Goal: Navigation & Orientation: Find specific page/section

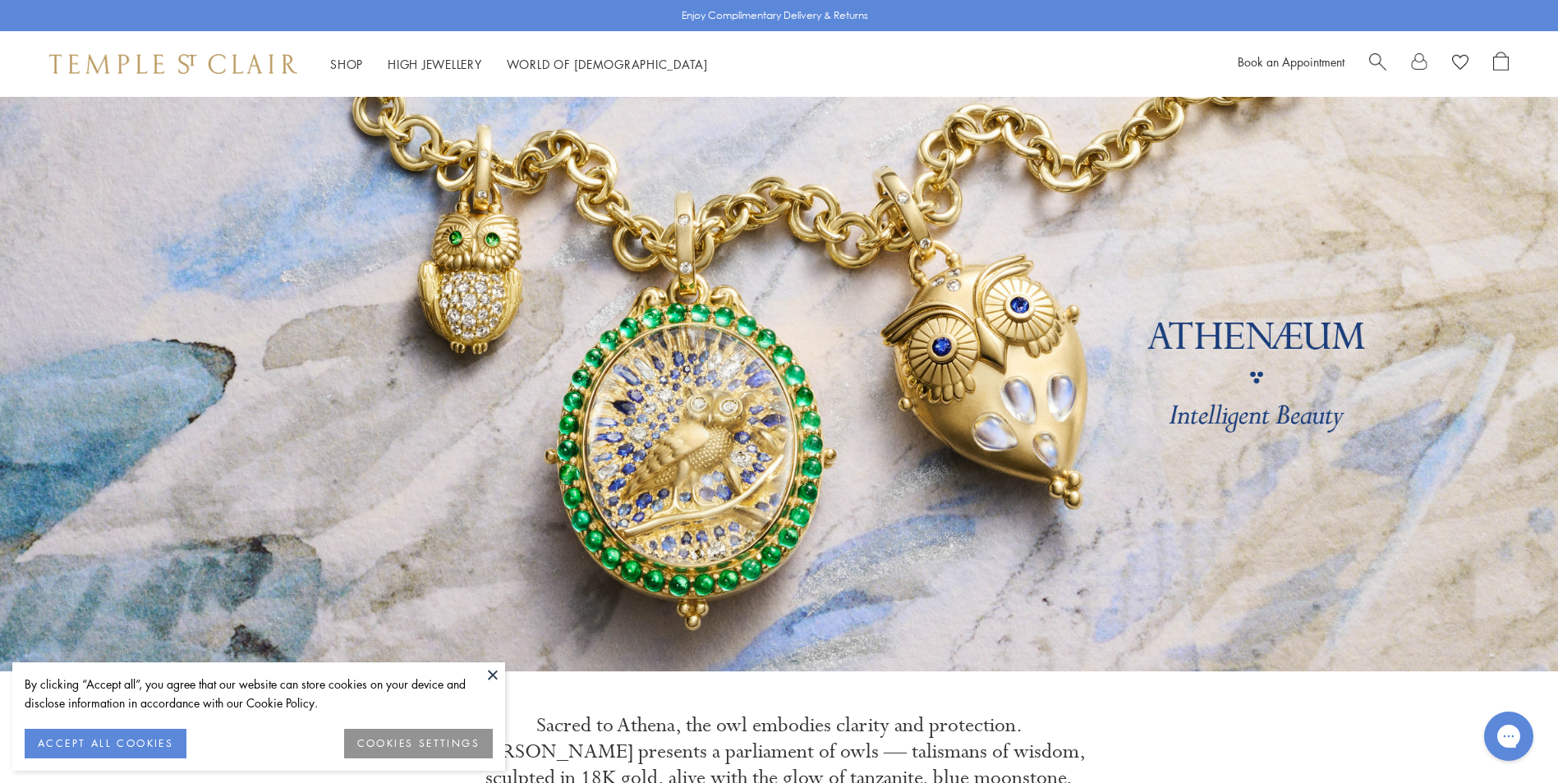
click at [491, 672] on button at bounding box center [492, 675] width 25 height 25
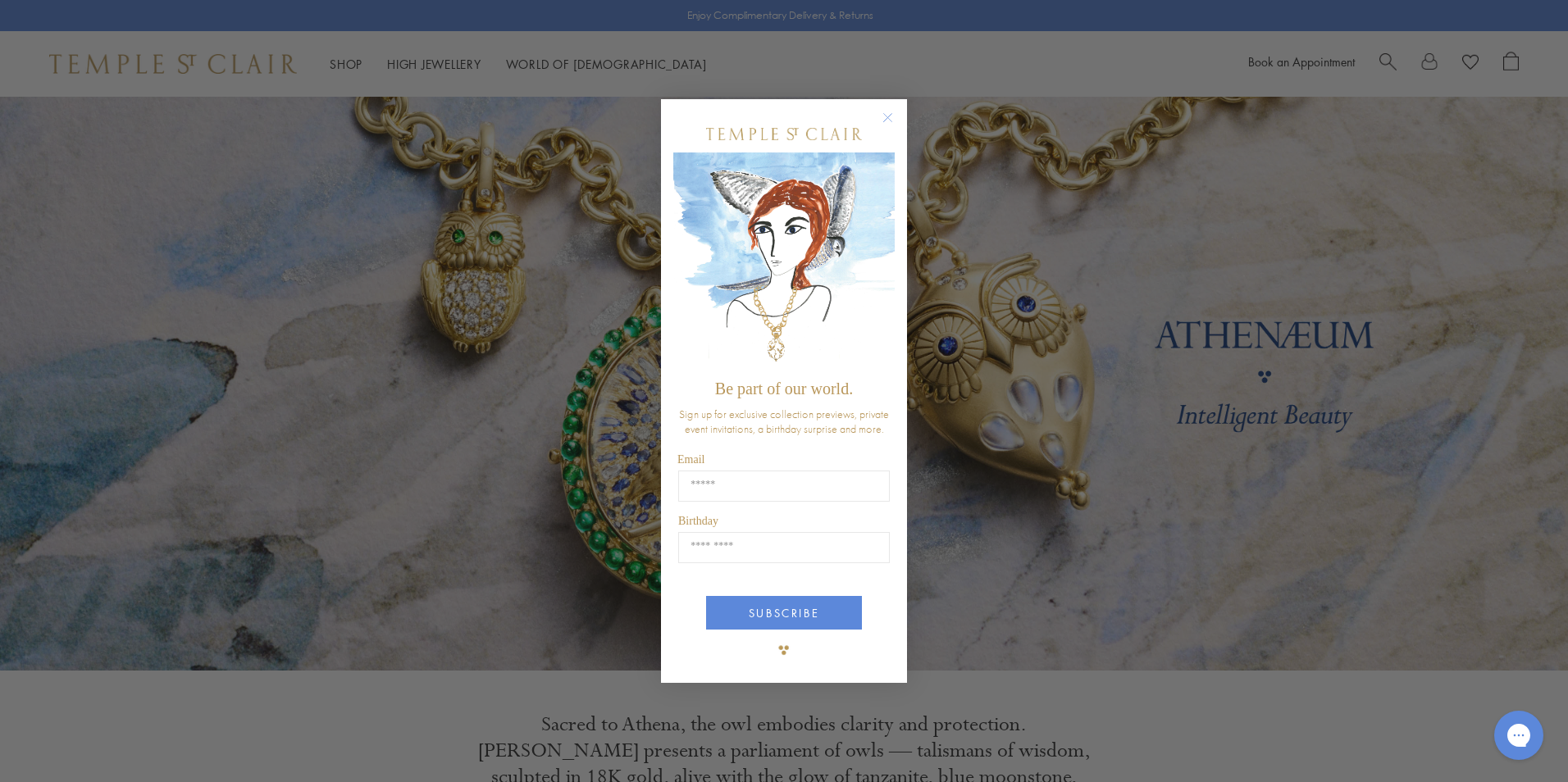
click at [883, 117] on circle "Close dialog" at bounding box center [888, 118] width 20 height 20
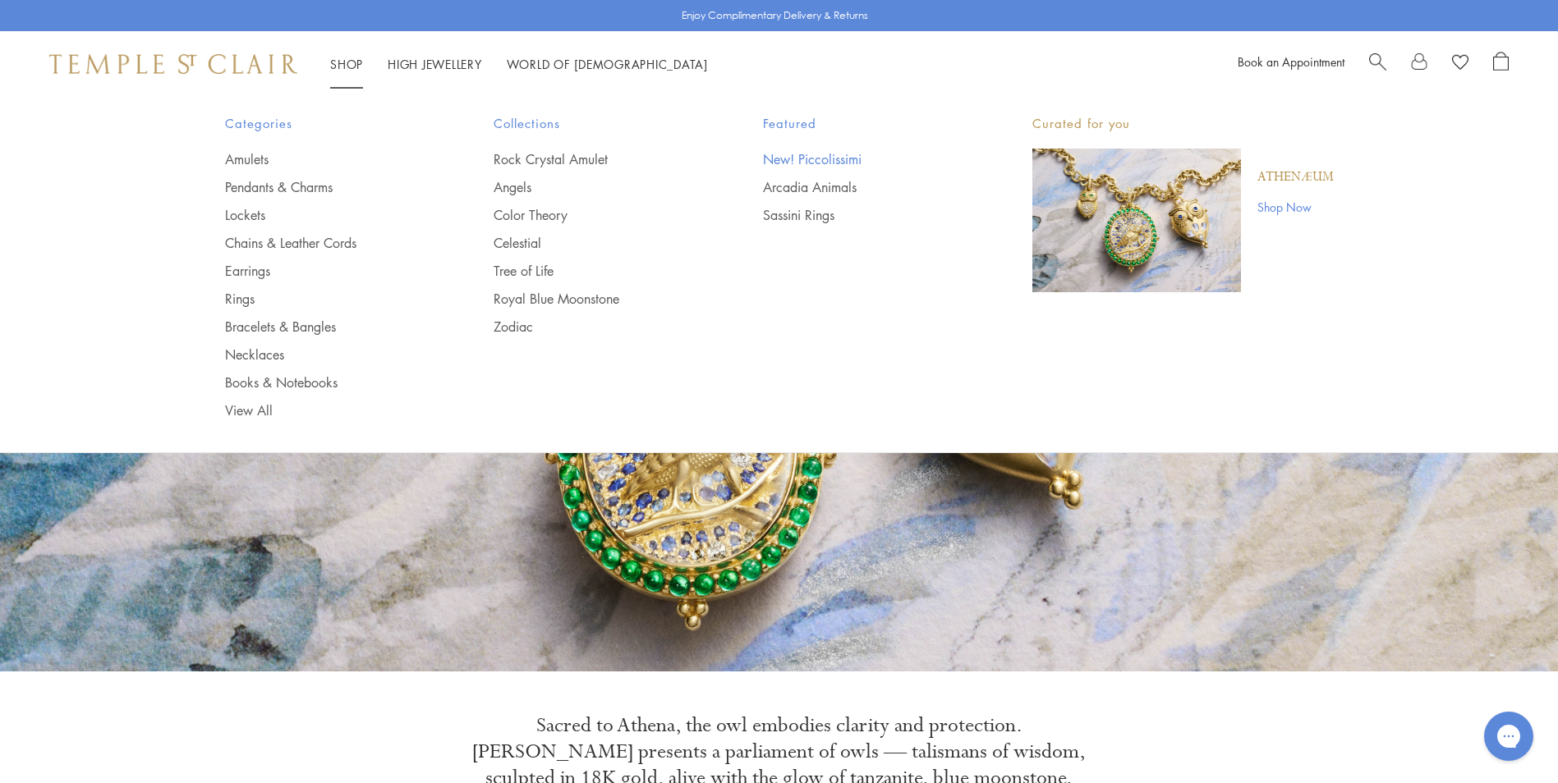
click at [834, 155] on link "New! Piccolissimi" at bounding box center [865, 159] width 204 height 18
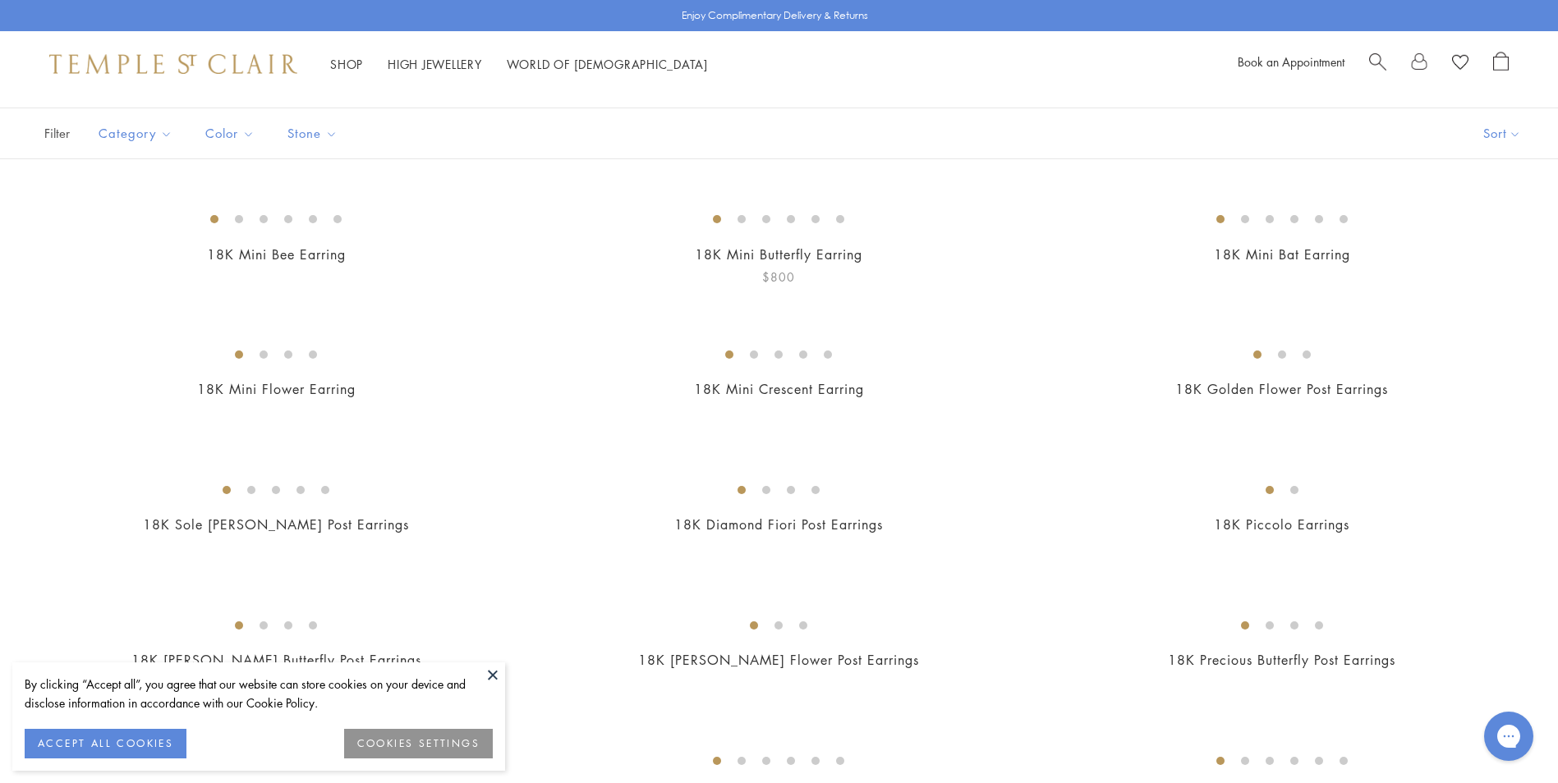
scroll to position [164, 0]
click at [494, 671] on button at bounding box center [492, 675] width 25 height 25
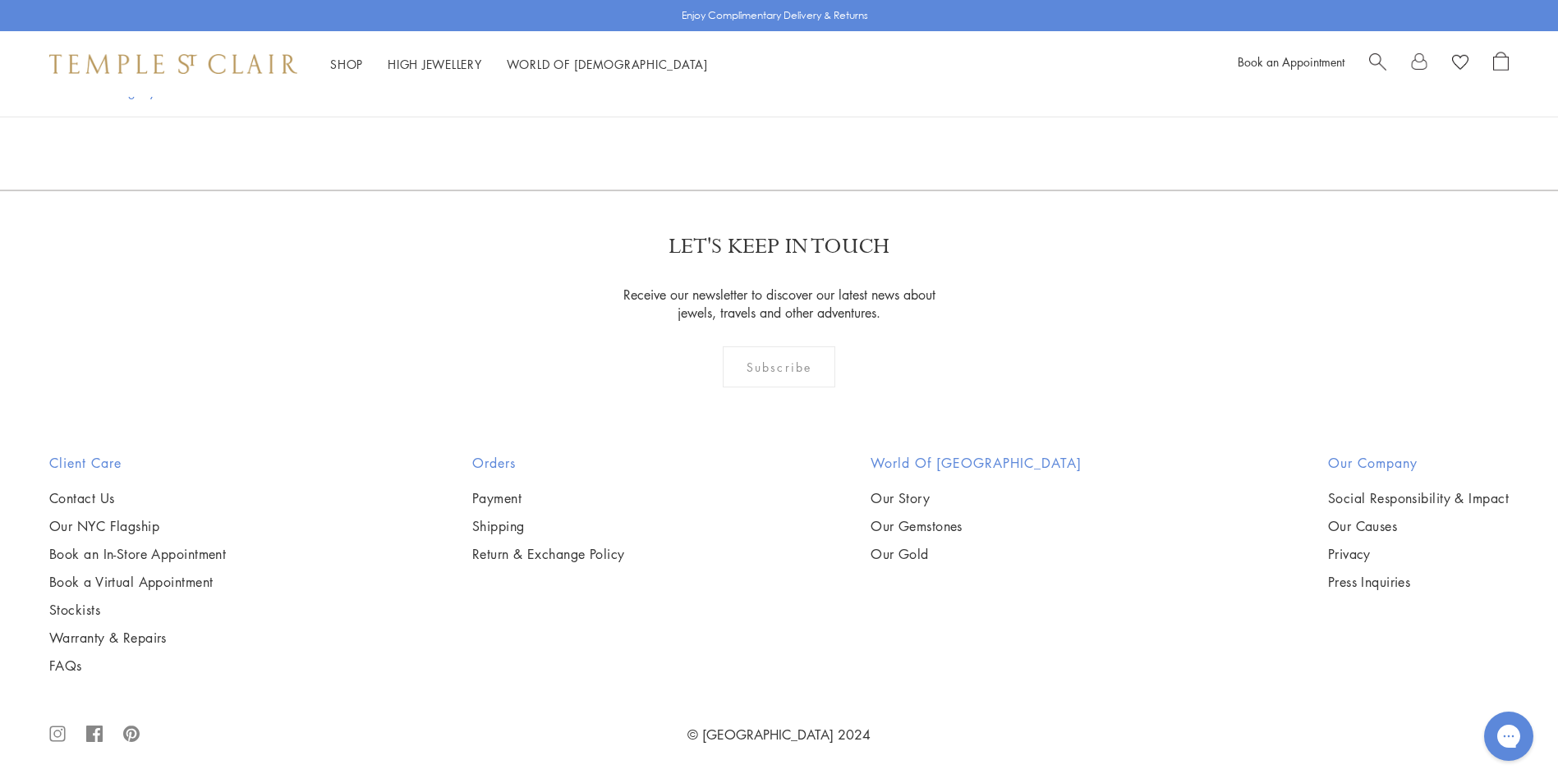
scroll to position [5337, 0]
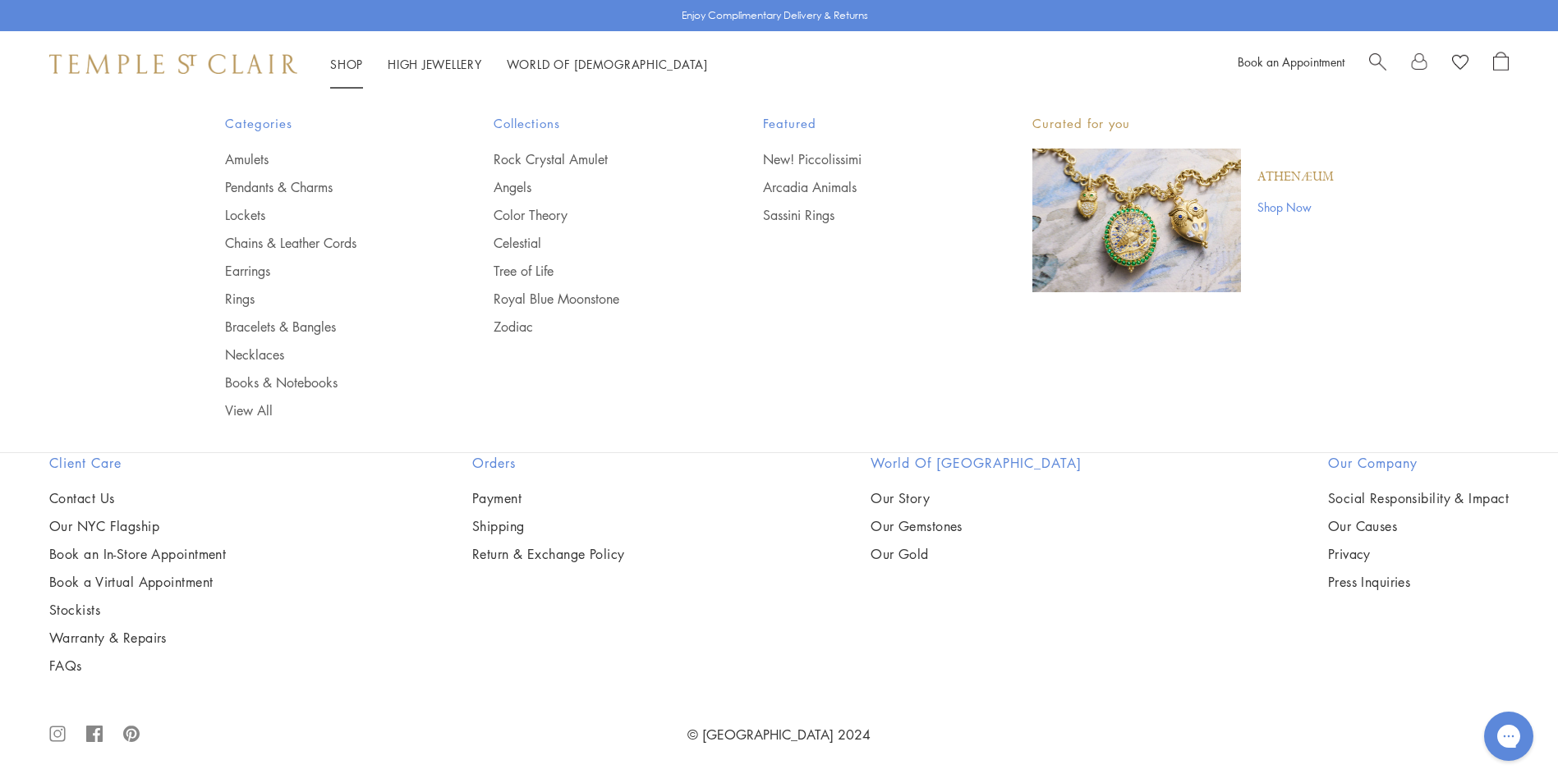
click at [1287, 204] on link "Shop Now" at bounding box center [1295, 207] width 76 height 18
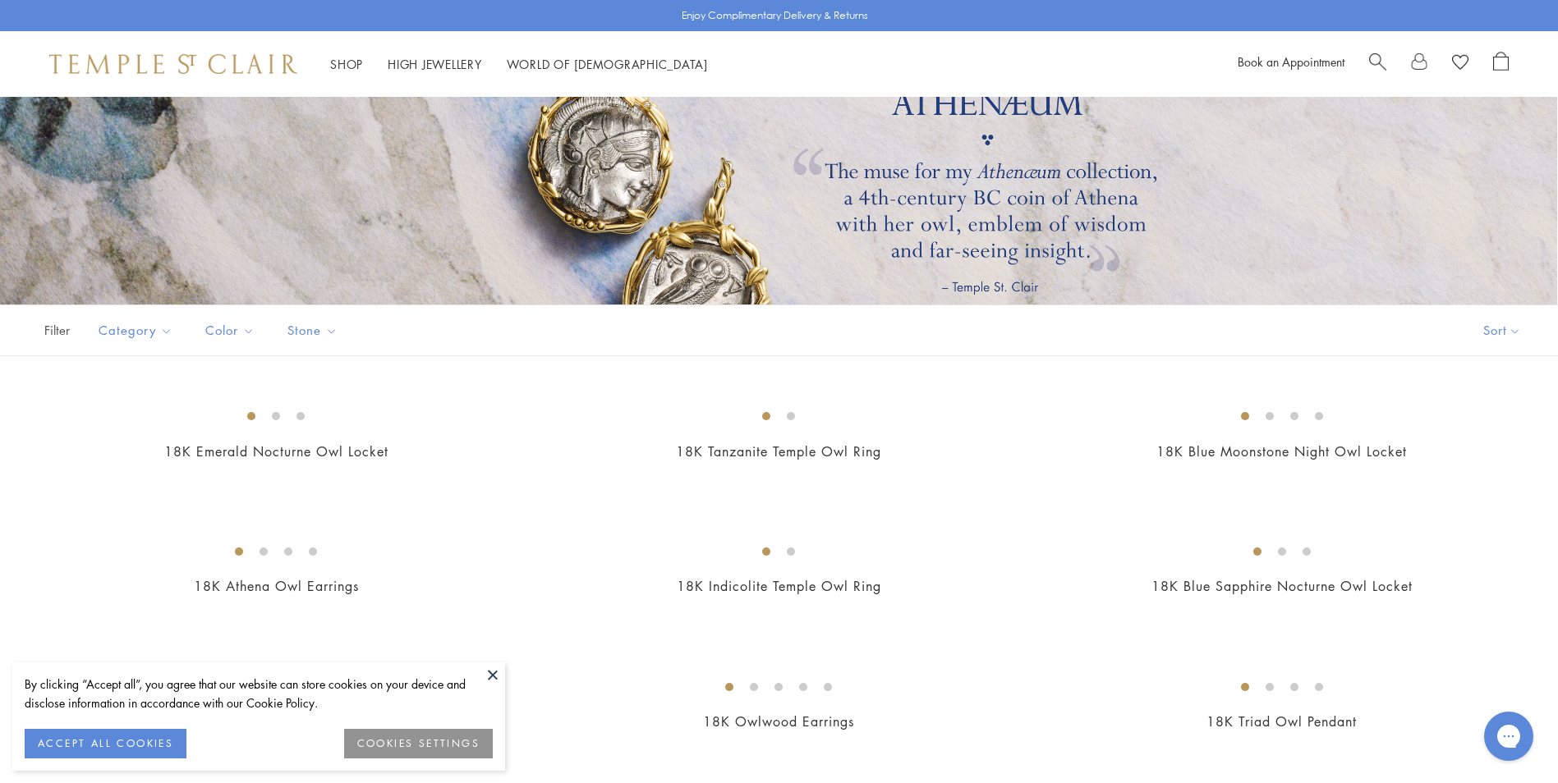
scroll to position [246, 0]
click at [495, 674] on button at bounding box center [492, 675] width 25 height 25
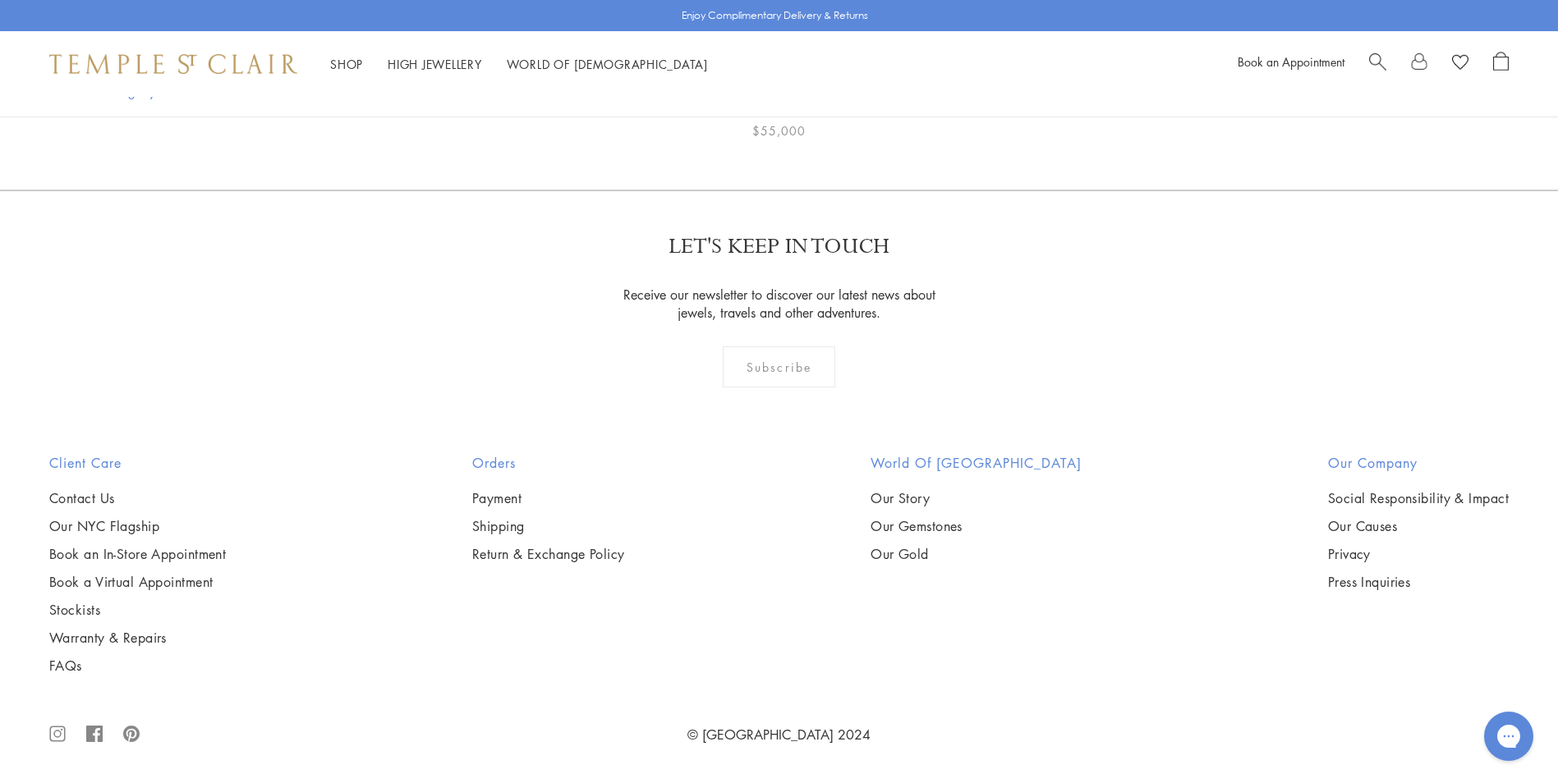
scroll to position [3366, 0]
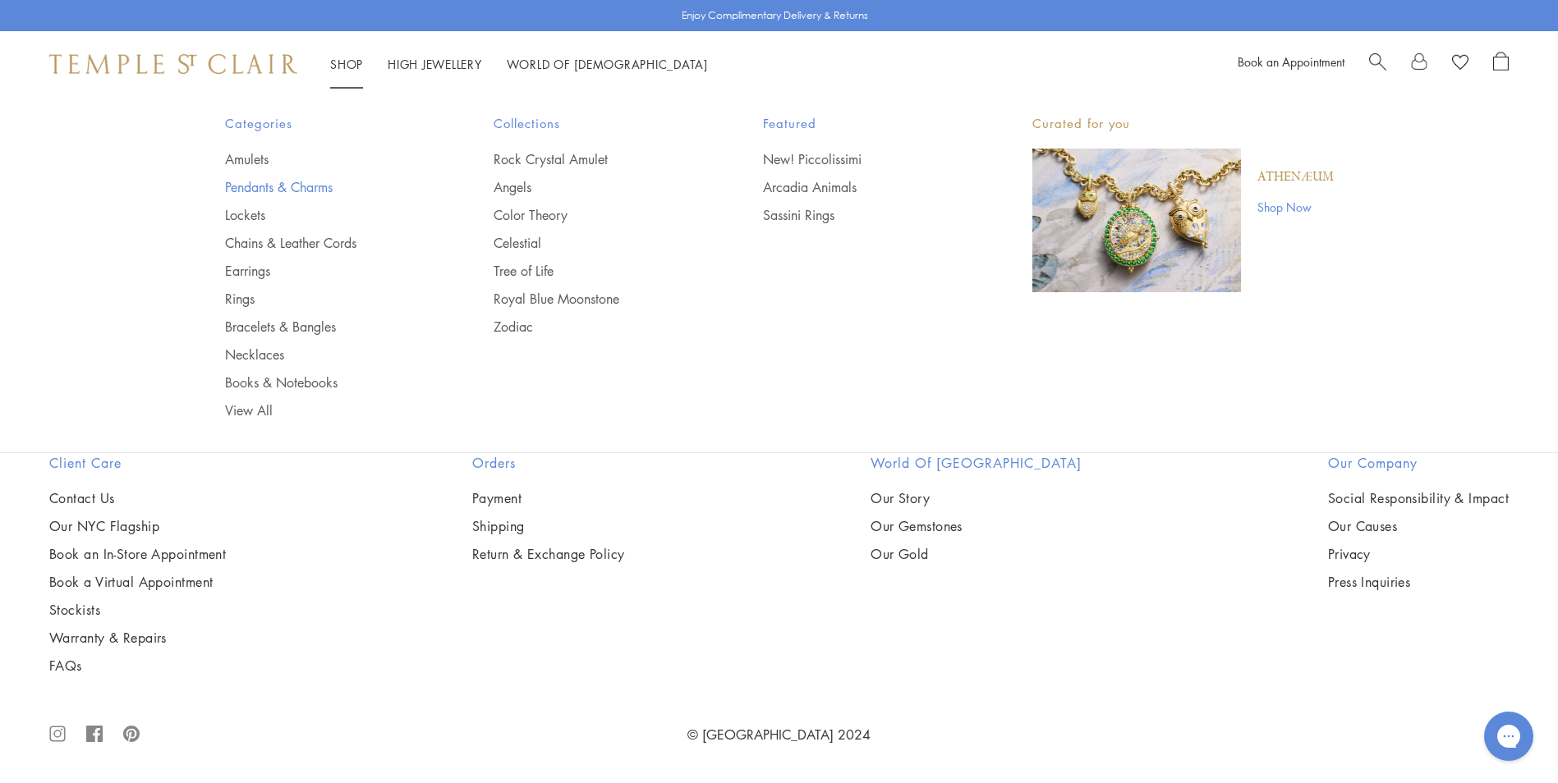
click at [305, 195] on link "Pendants & Charms" at bounding box center [327, 187] width 204 height 18
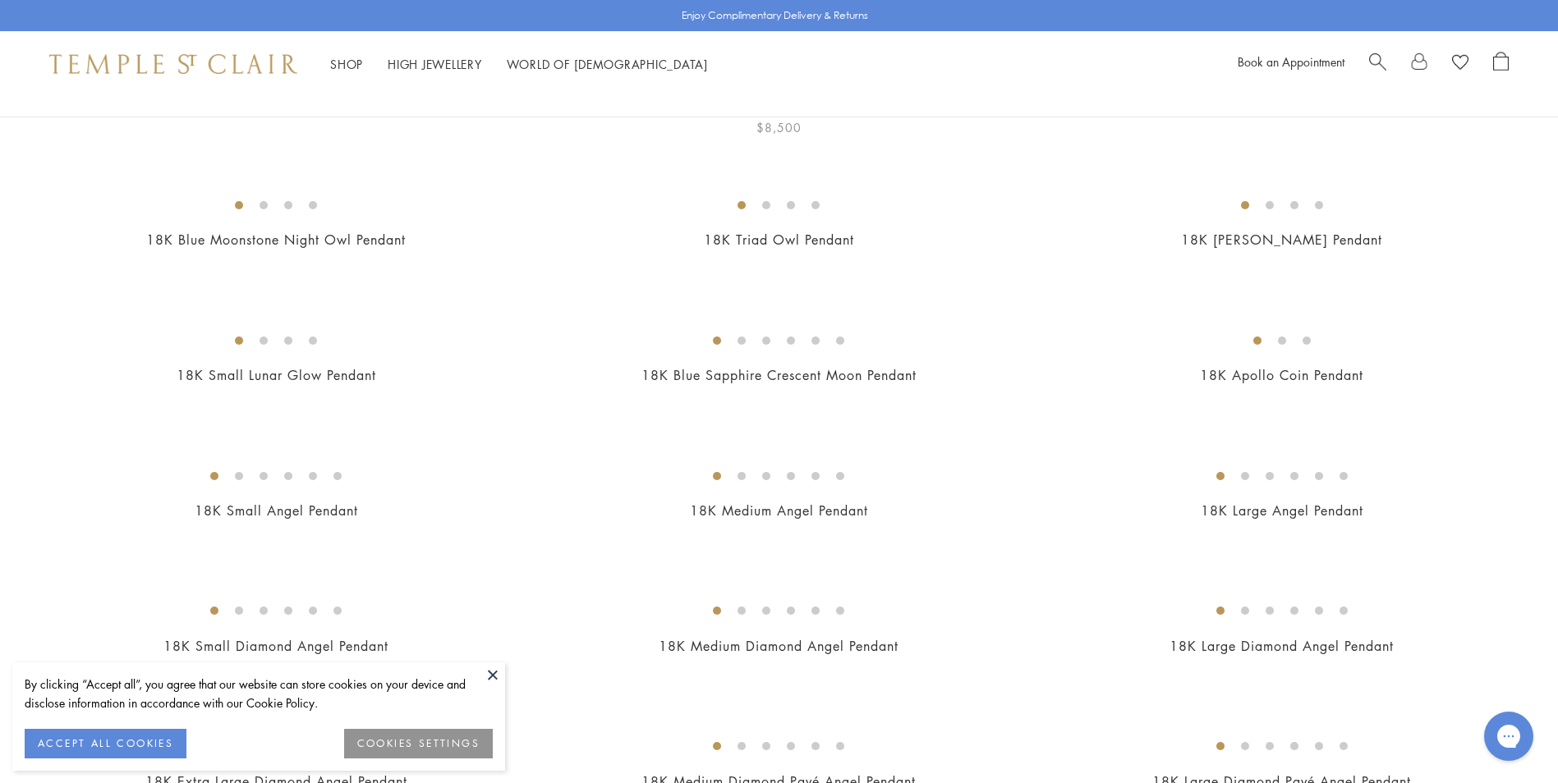
scroll to position [411, 0]
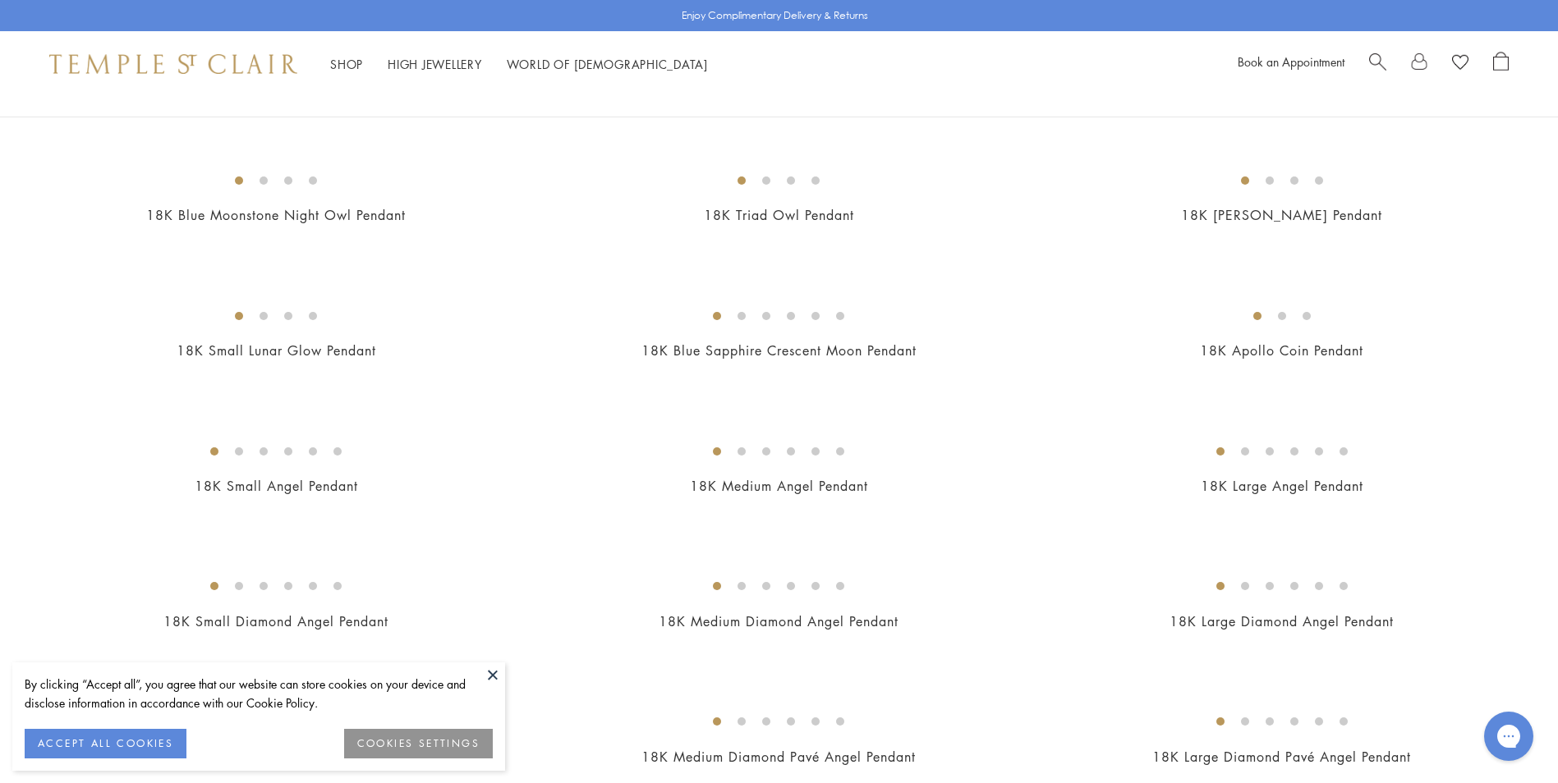
click at [493, 673] on button at bounding box center [492, 675] width 25 height 25
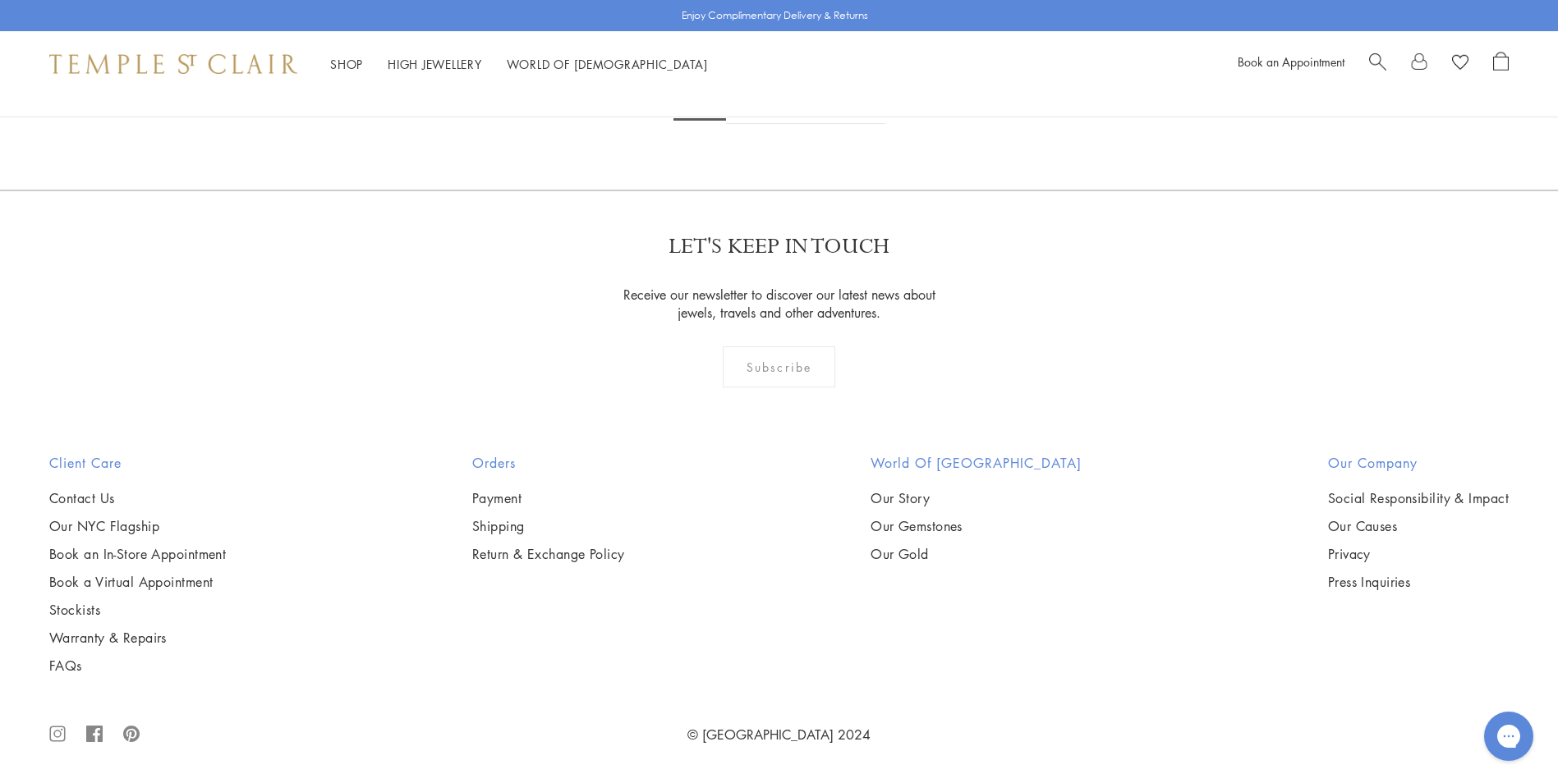
scroll to position [12644, 0]
click at [752, 124] on link "2" at bounding box center [753, 101] width 54 height 45
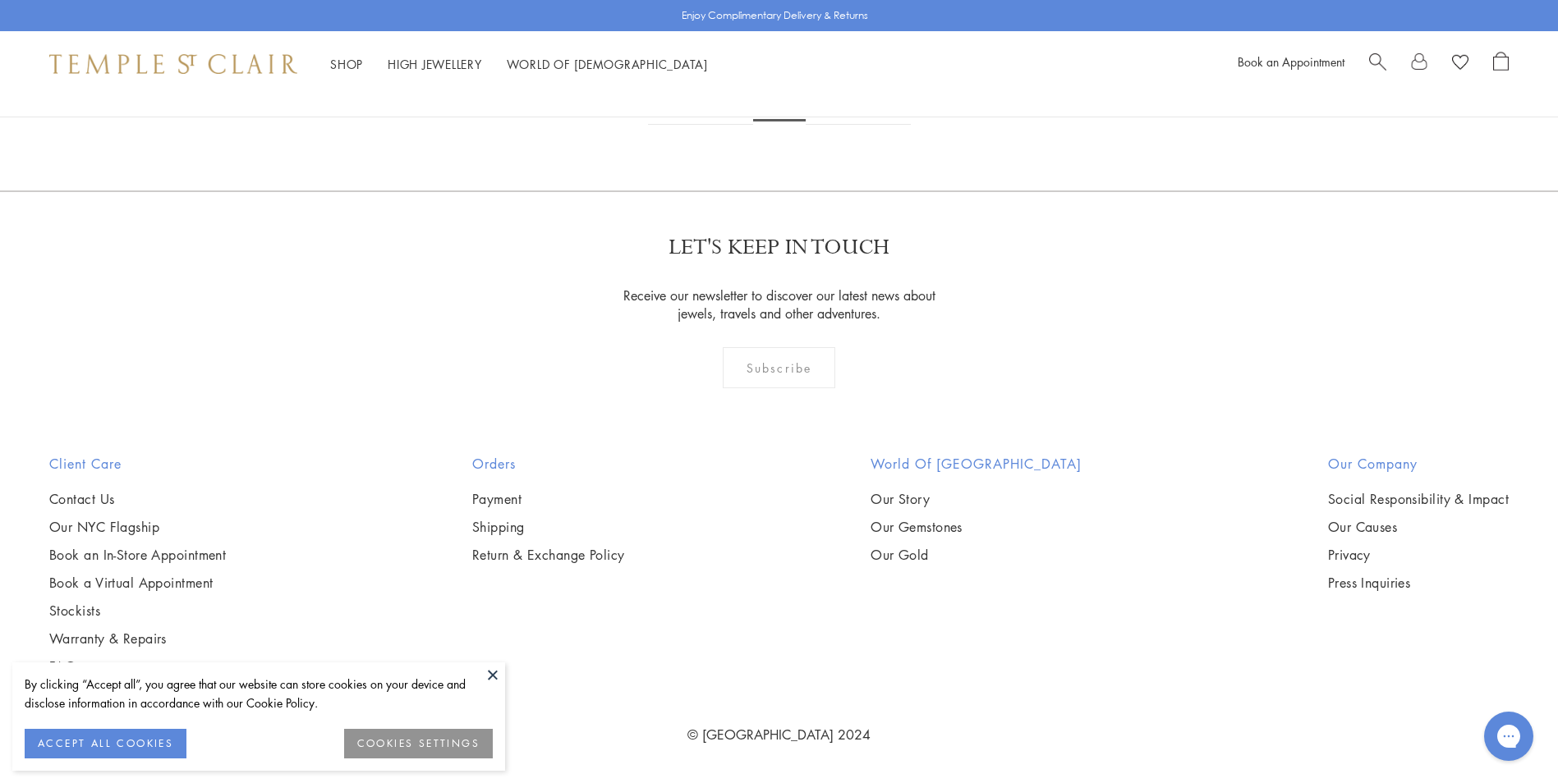
scroll to position [5912, 0]
click at [489, 674] on button at bounding box center [492, 675] width 25 height 25
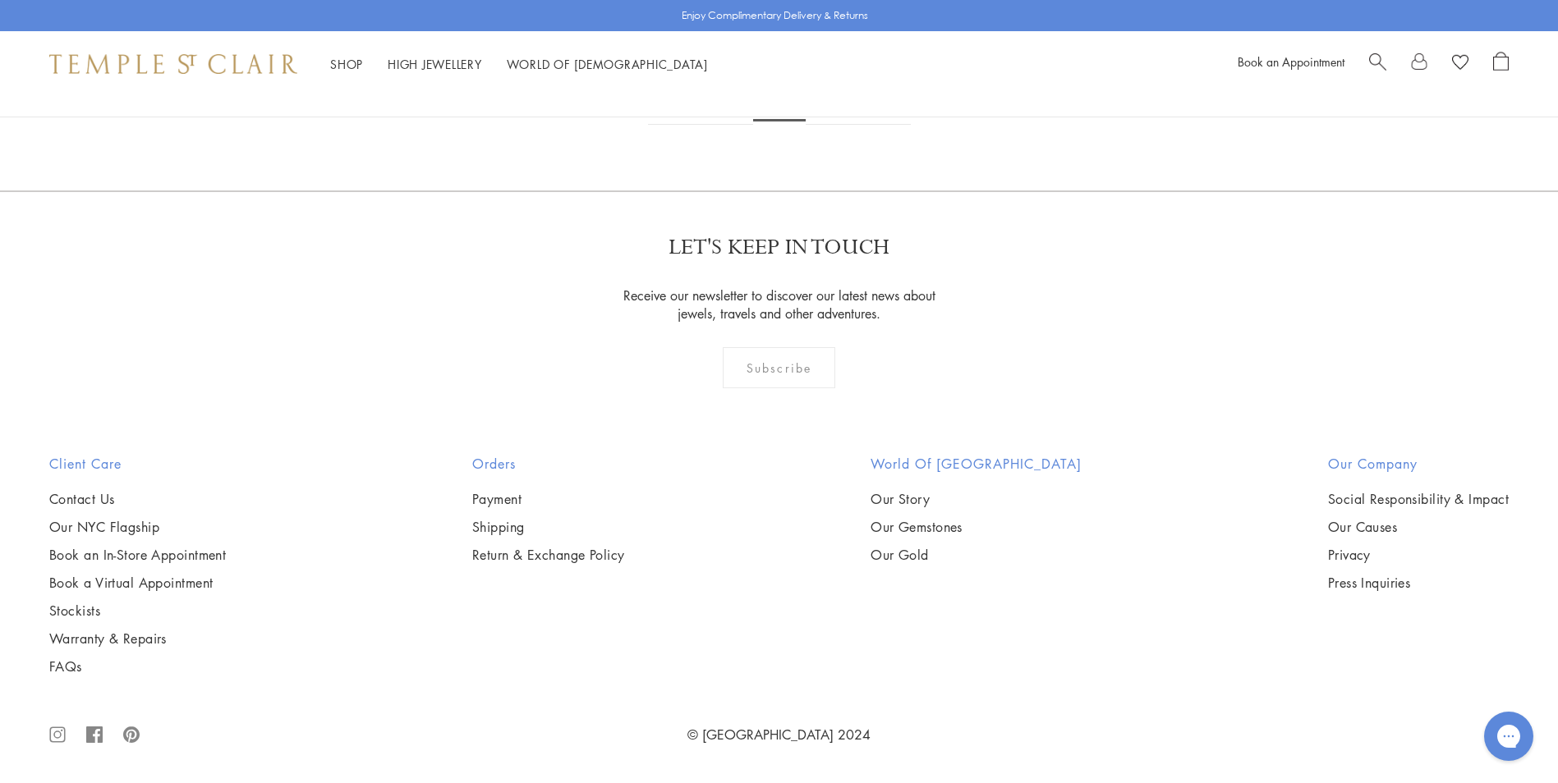
scroll to position [10920, 0]
click at [833, 125] on link "3" at bounding box center [832, 102] width 54 height 45
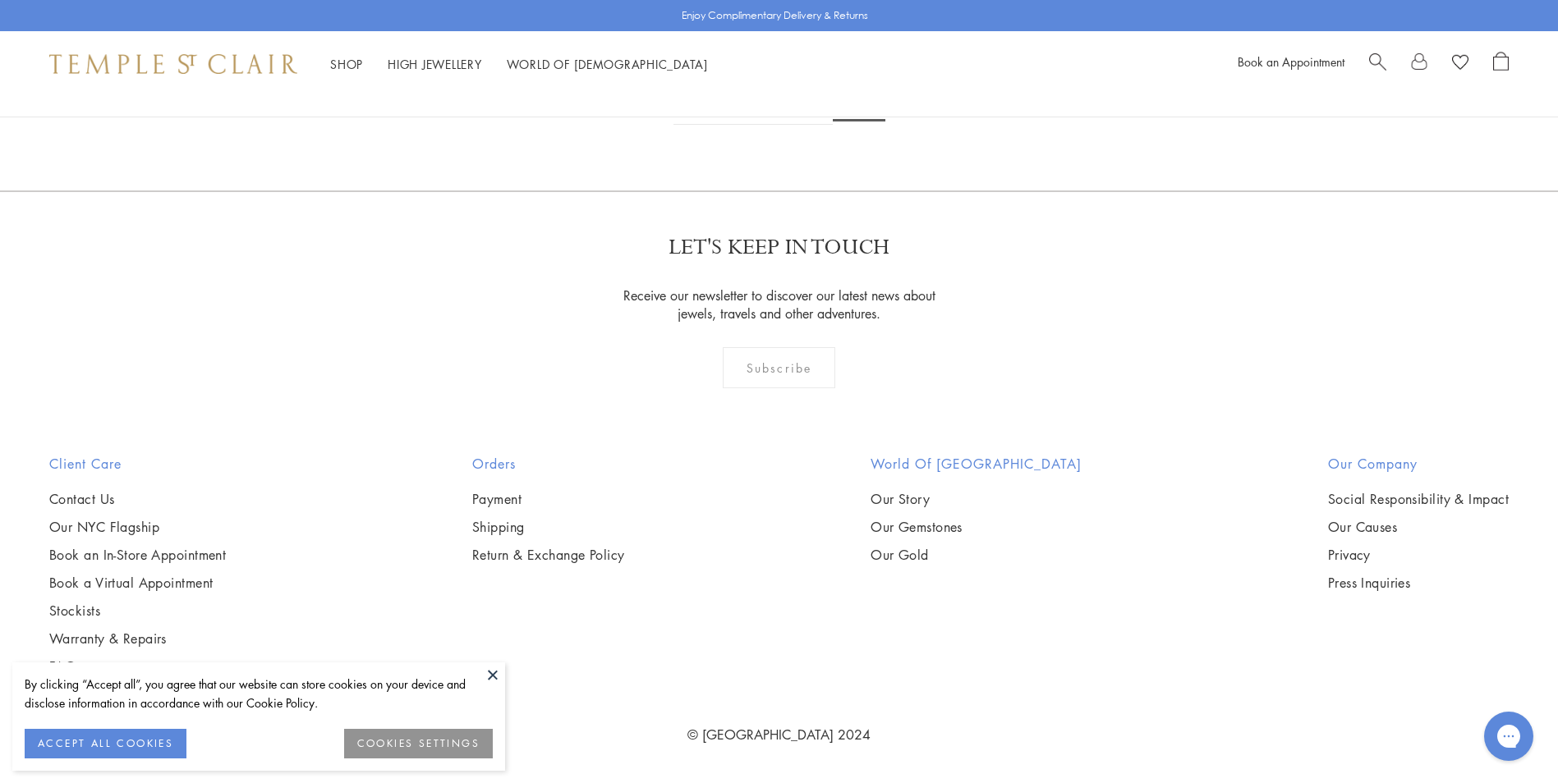
scroll to position [1232, 0]
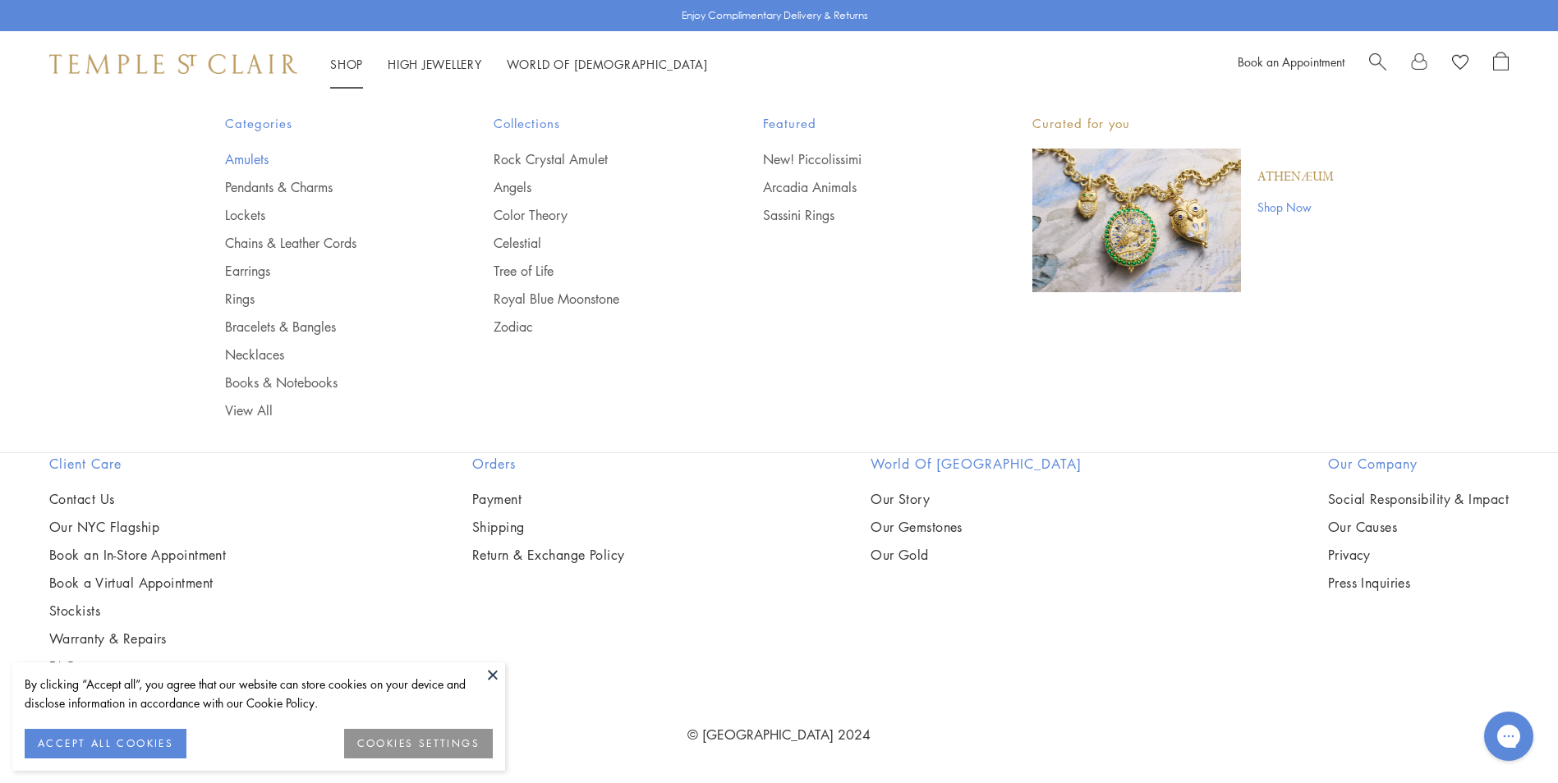
click at [255, 156] on link "Amulets" at bounding box center [327, 159] width 204 height 18
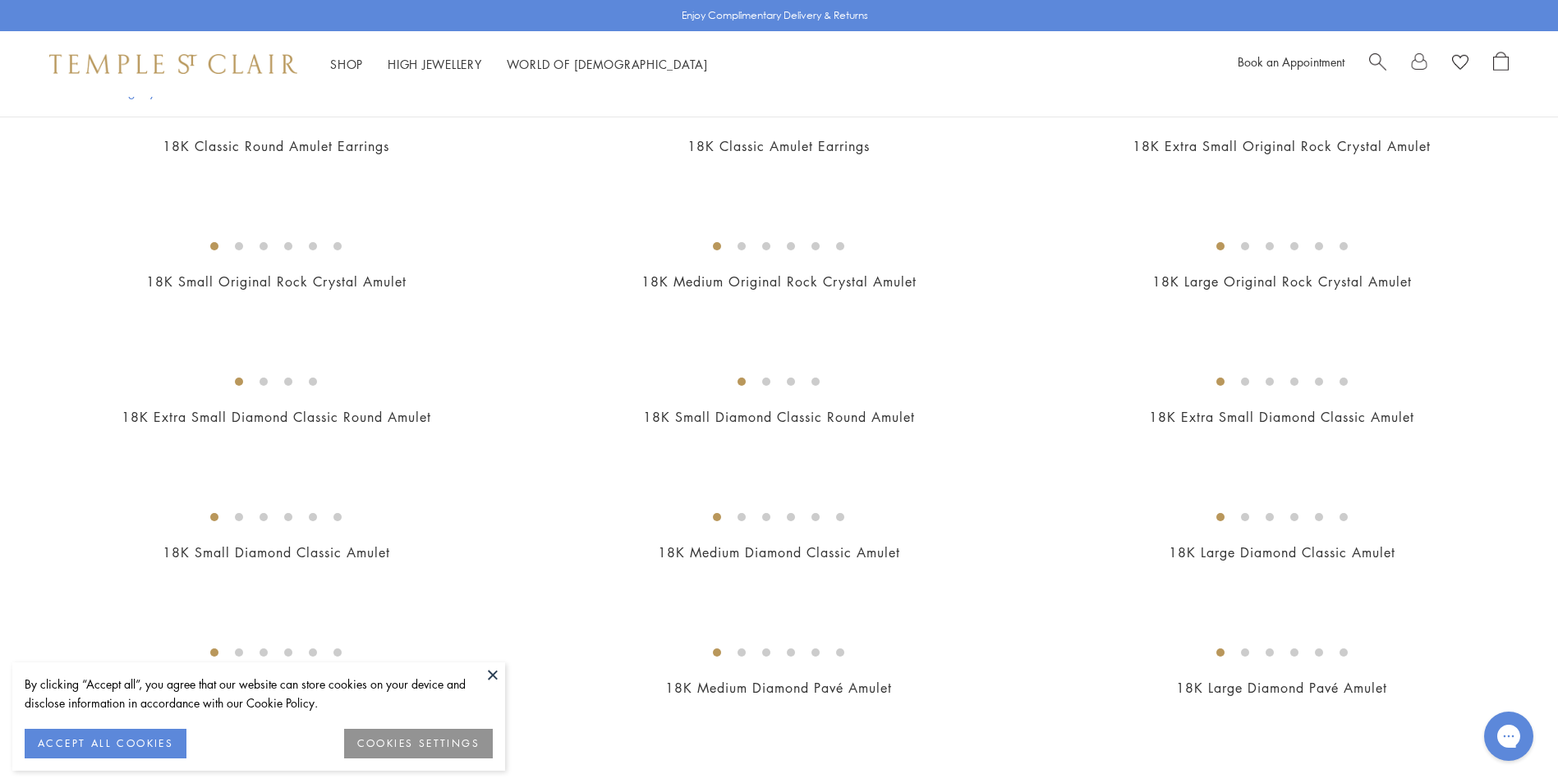
scroll to position [903, 0]
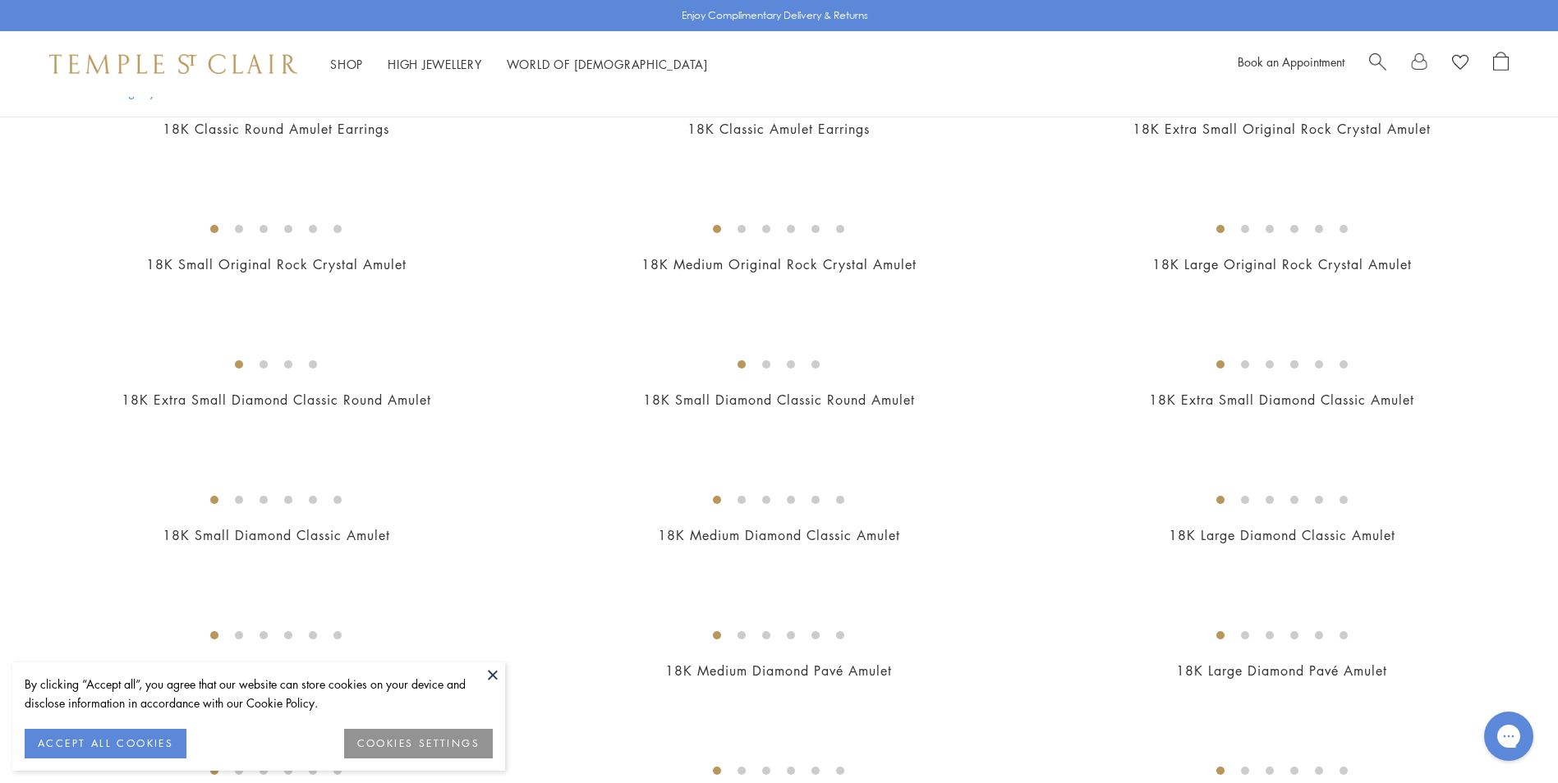
click at [494, 671] on button at bounding box center [492, 675] width 25 height 25
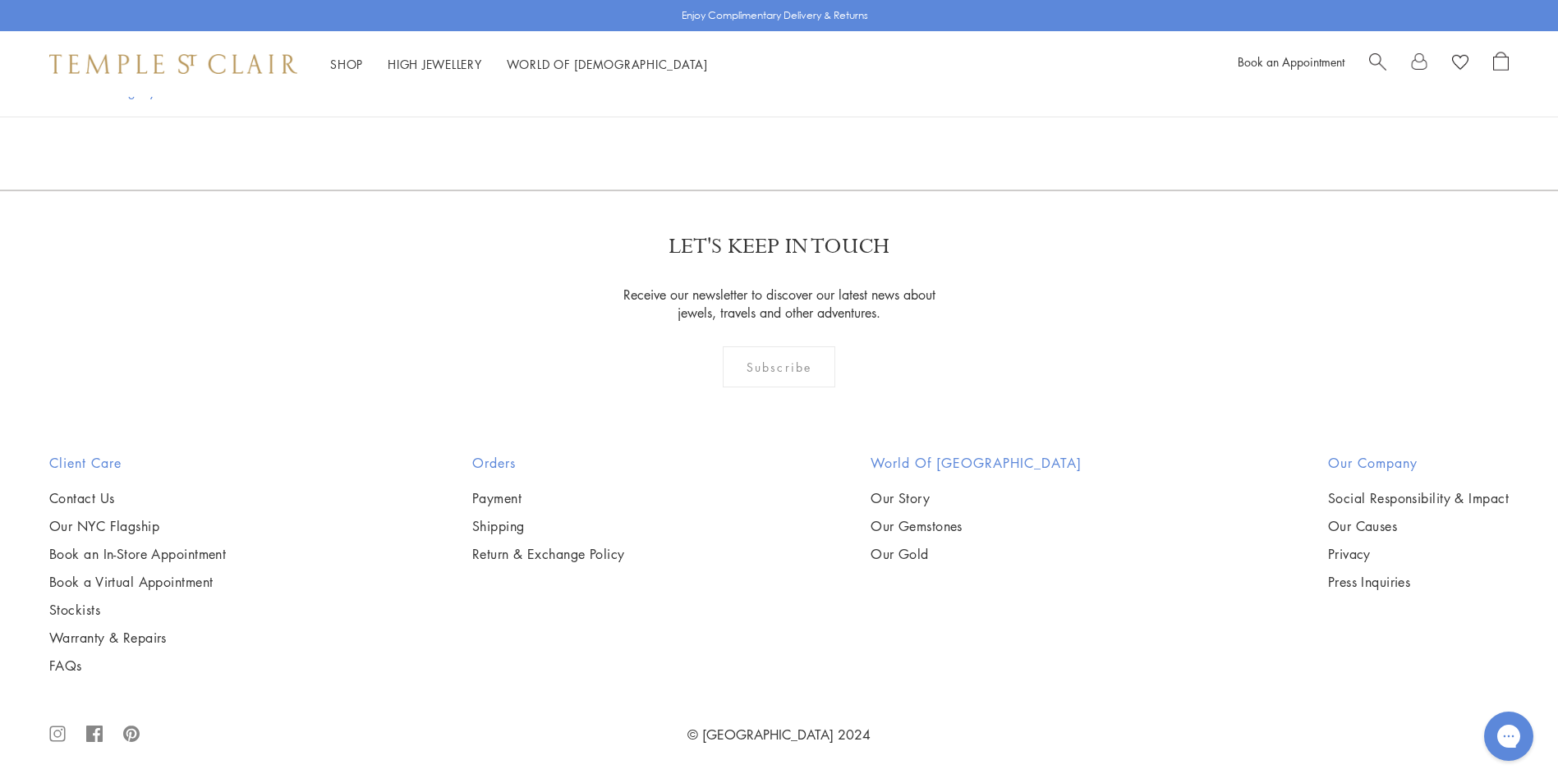
scroll to position [13876, 0]
